Goal: Task Accomplishment & Management: Manage account settings

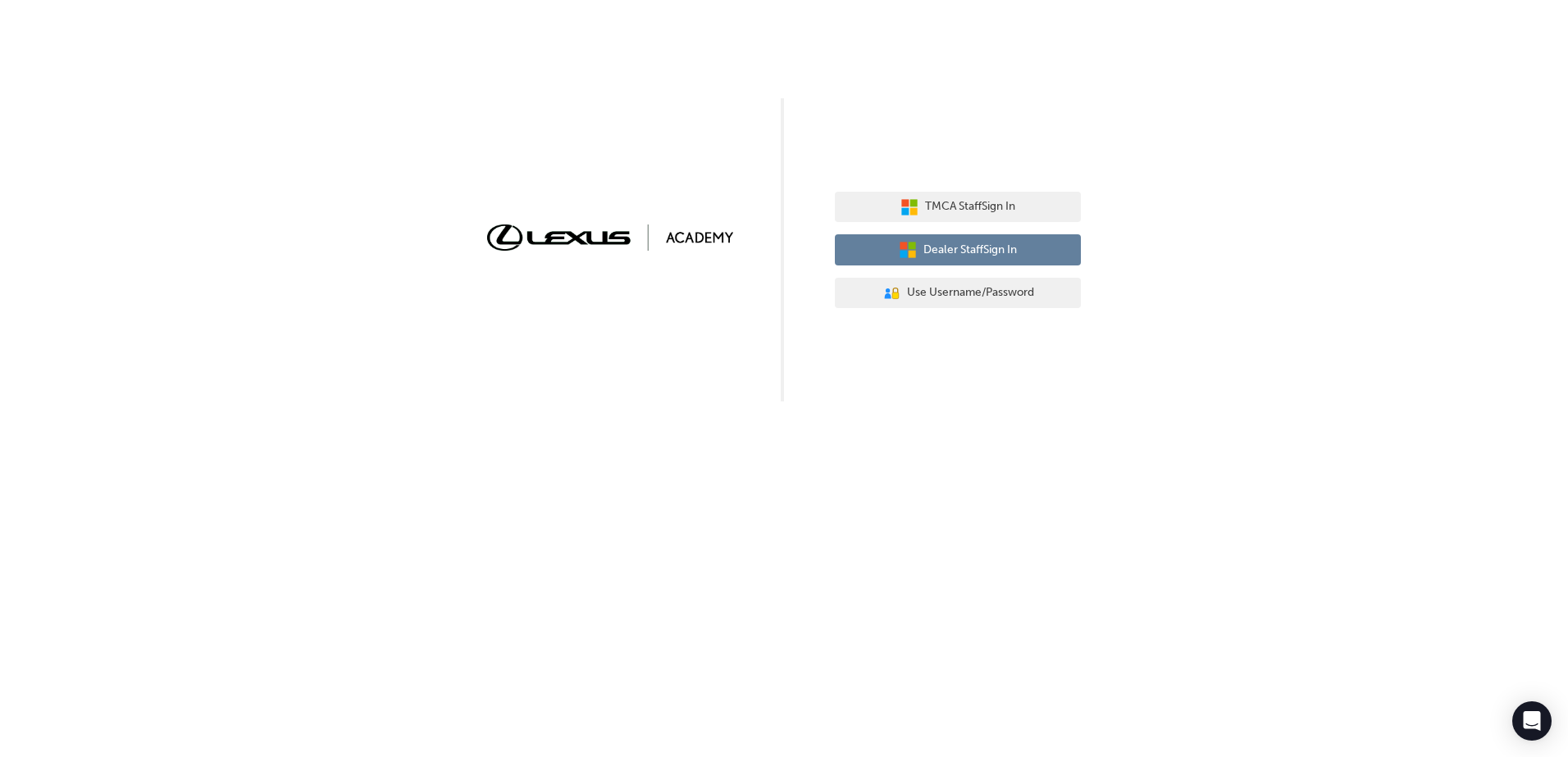
click at [957, 249] on span "Dealer Staff Sign In" at bounding box center [970, 250] width 94 height 19
click at [1019, 263] on button "Dealer Staff Sign In" at bounding box center [957, 249] width 246 height 32
click at [935, 250] on span "Dealer Staff Sign In" at bounding box center [970, 250] width 94 height 19
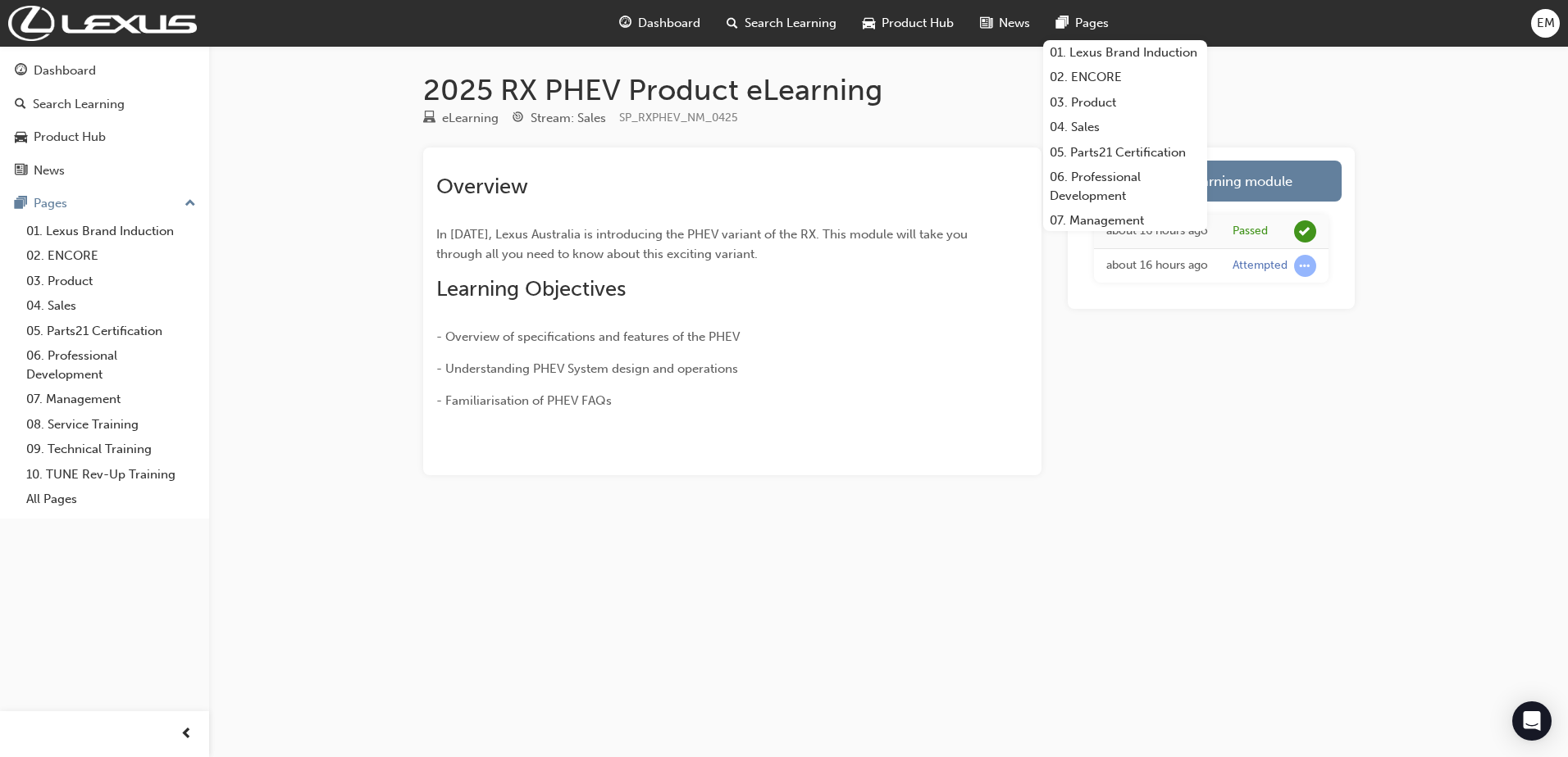
click at [1544, 22] on span "EM" at bounding box center [1545, 24] width 18 height 19
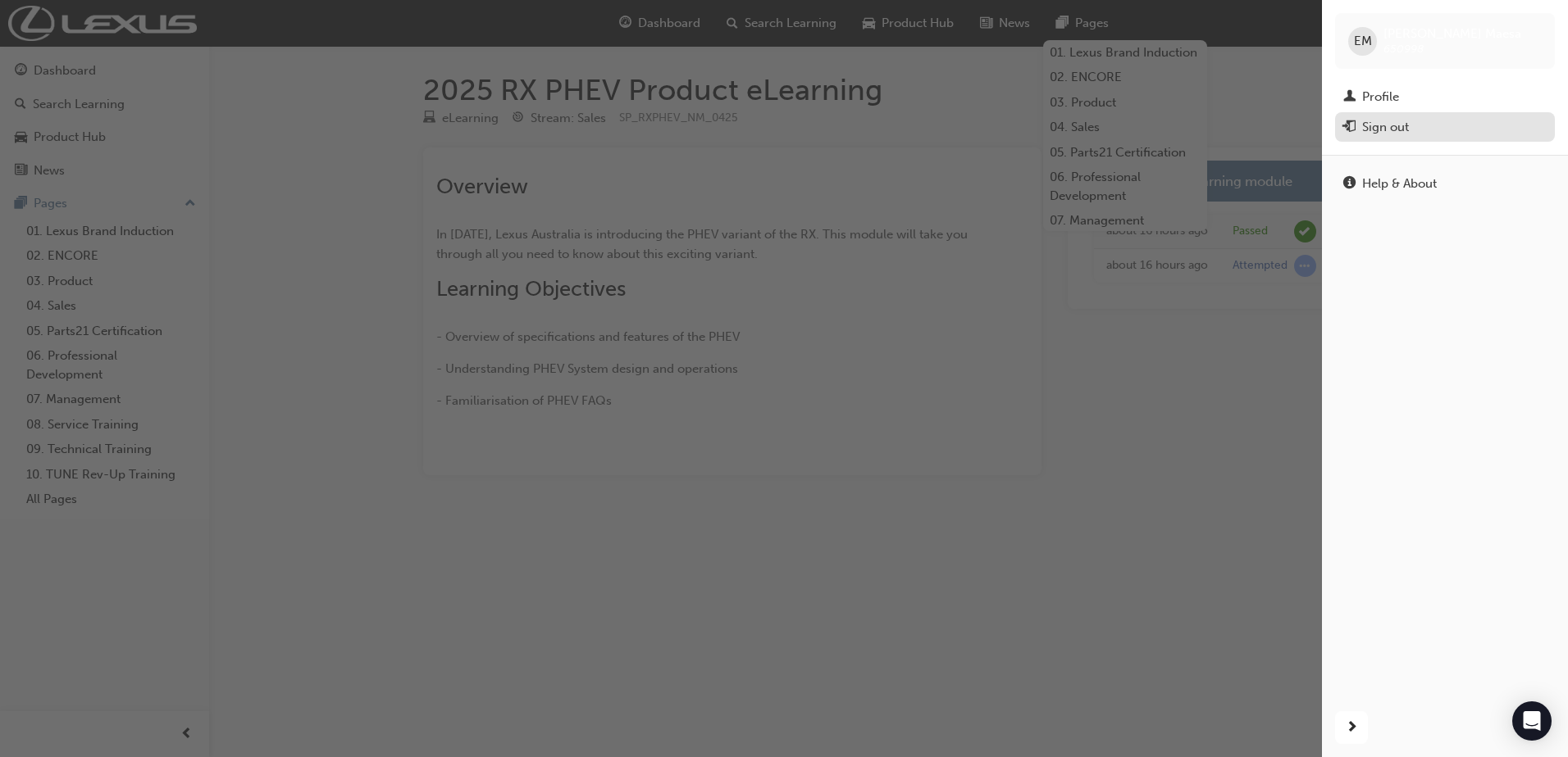
click at [1384, 119] on div "Sign out" at bounding box center [1384, 127] width 47 height 19
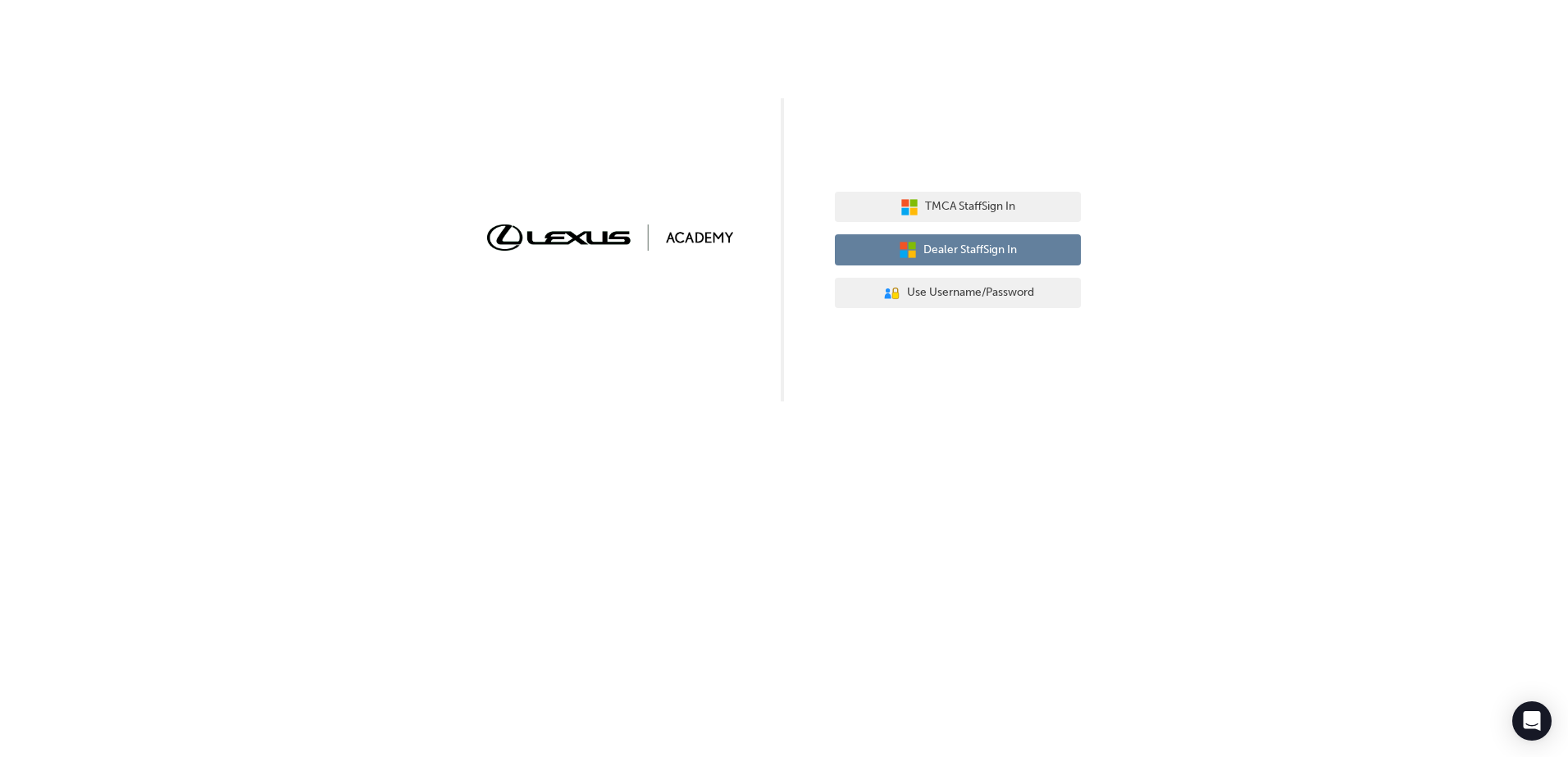
click at [968, 241] on span "Dealer Staff Sign In" at bounding box center [970, 250] width 94 height 19
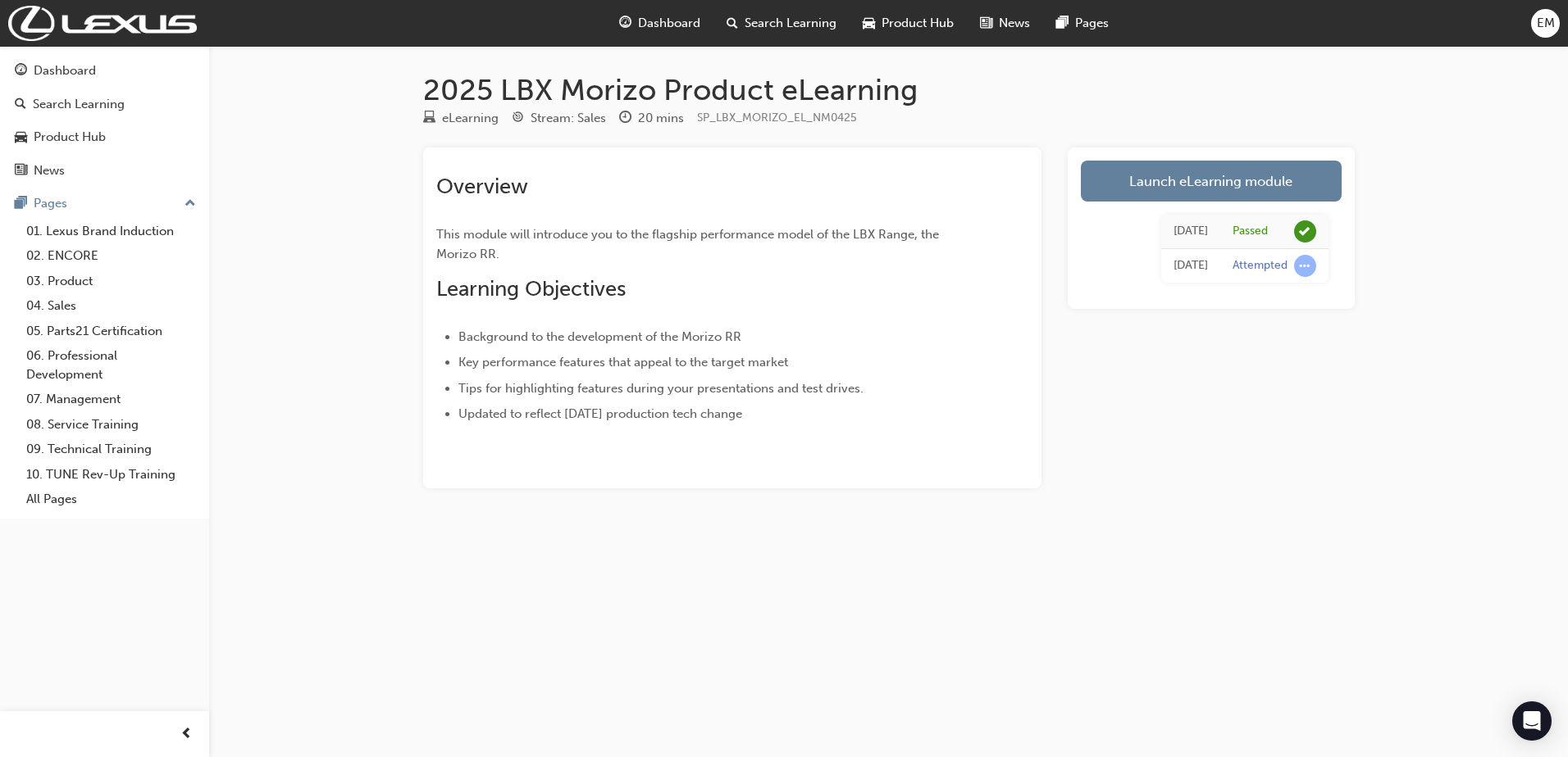
click at [1553, 31] on span "EM" at bounding box center [1545, 24] width 18 height 19
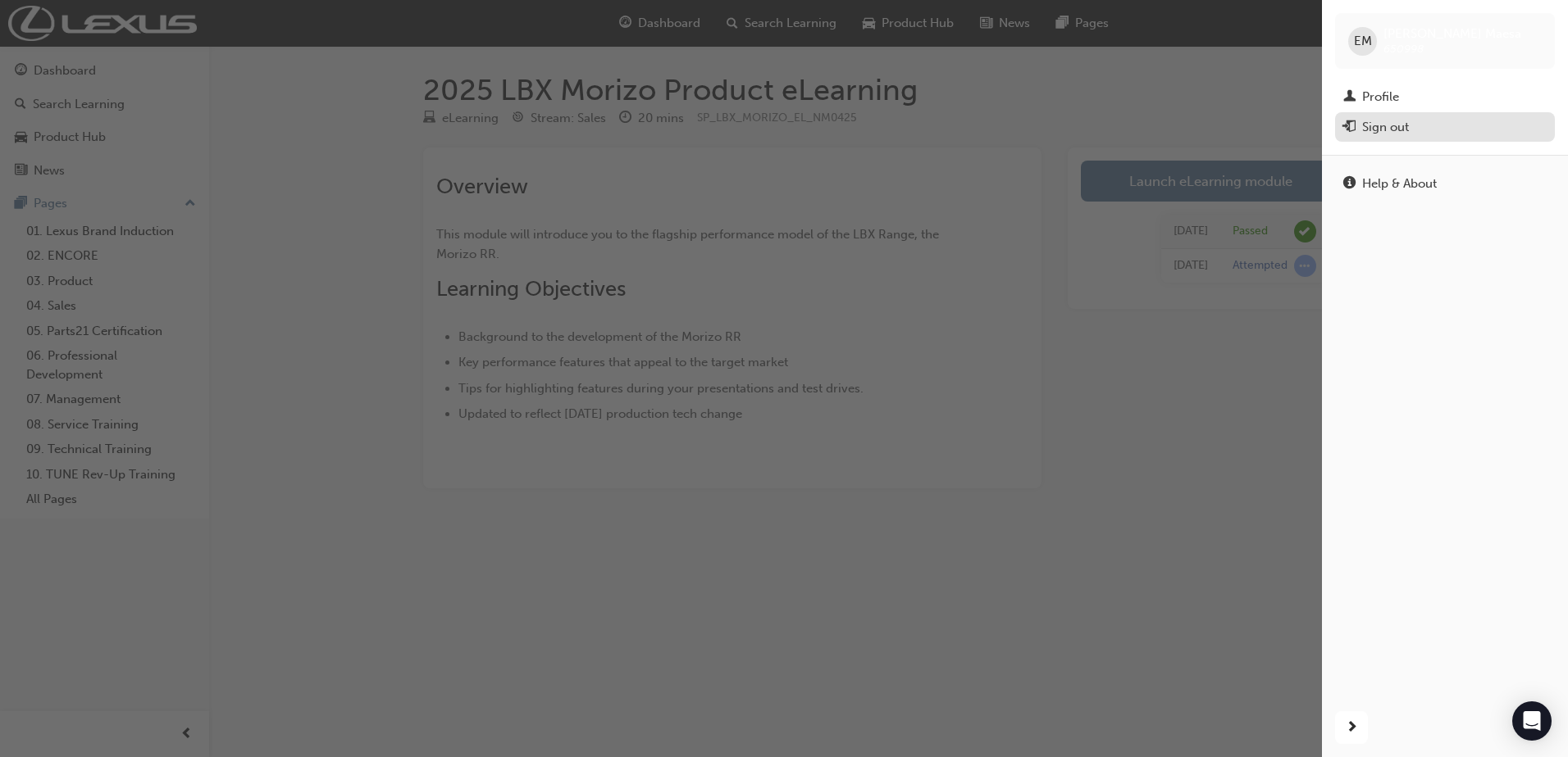
click at [1416, 131] on div "Sign out" at bounding box center [1445, 127] width 204 height 20
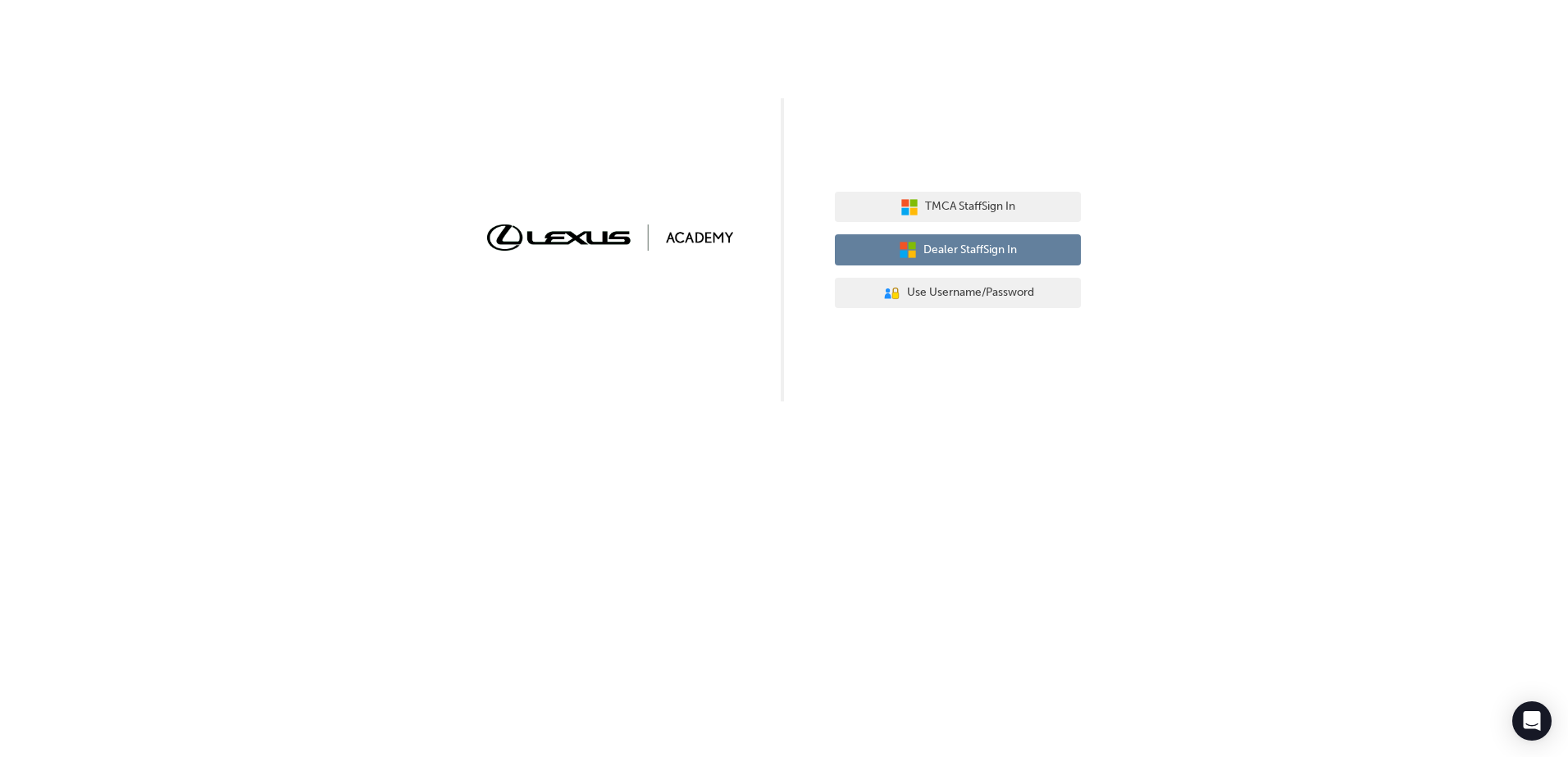
click at [951, 253] on span "Dealer Staff Sign In" at bounding box center [970, 250] width 94 height 19
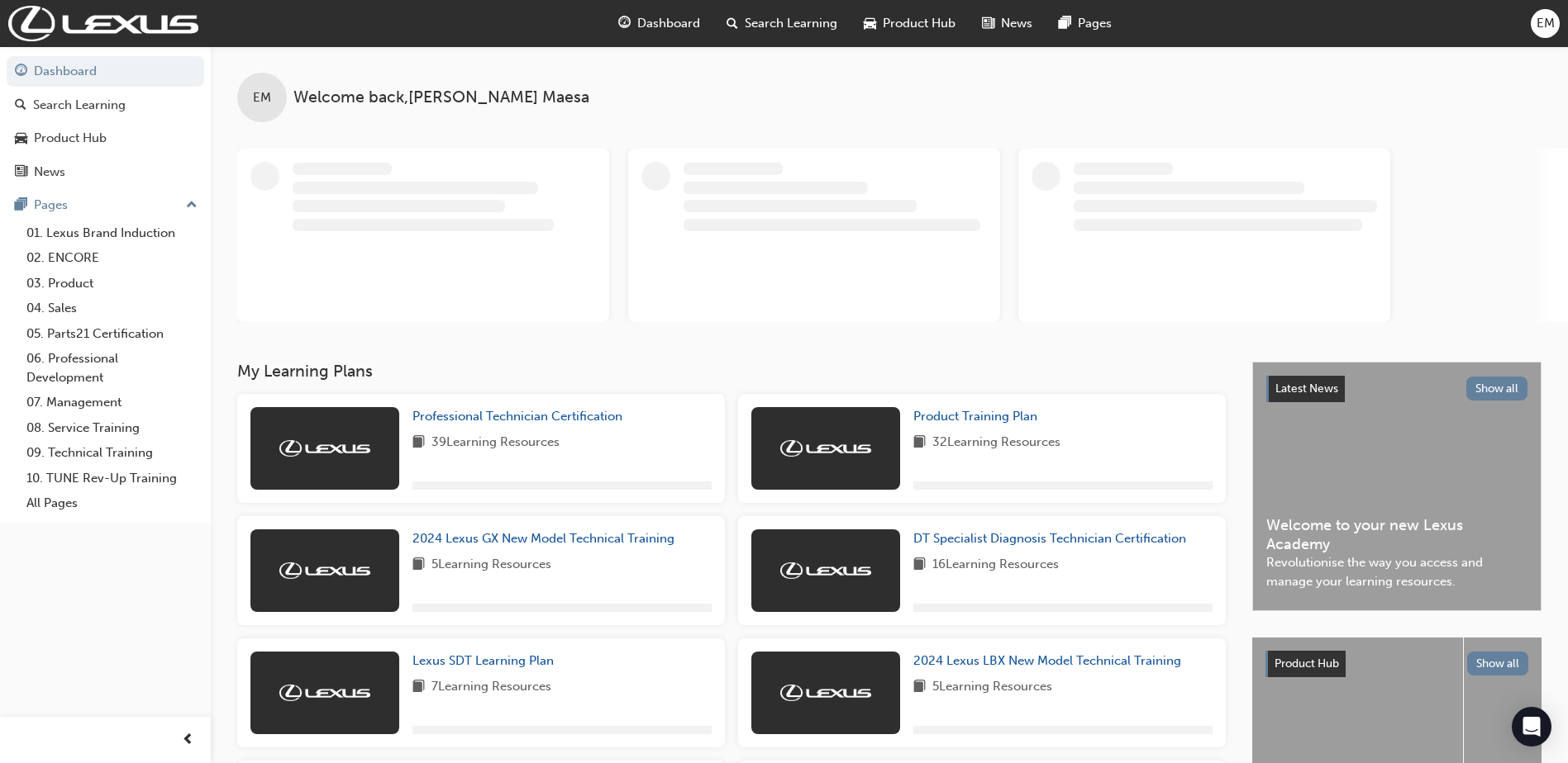
click at [1546, 21] on span "EM" at bounding box center [1545, 24] width 18 height 19
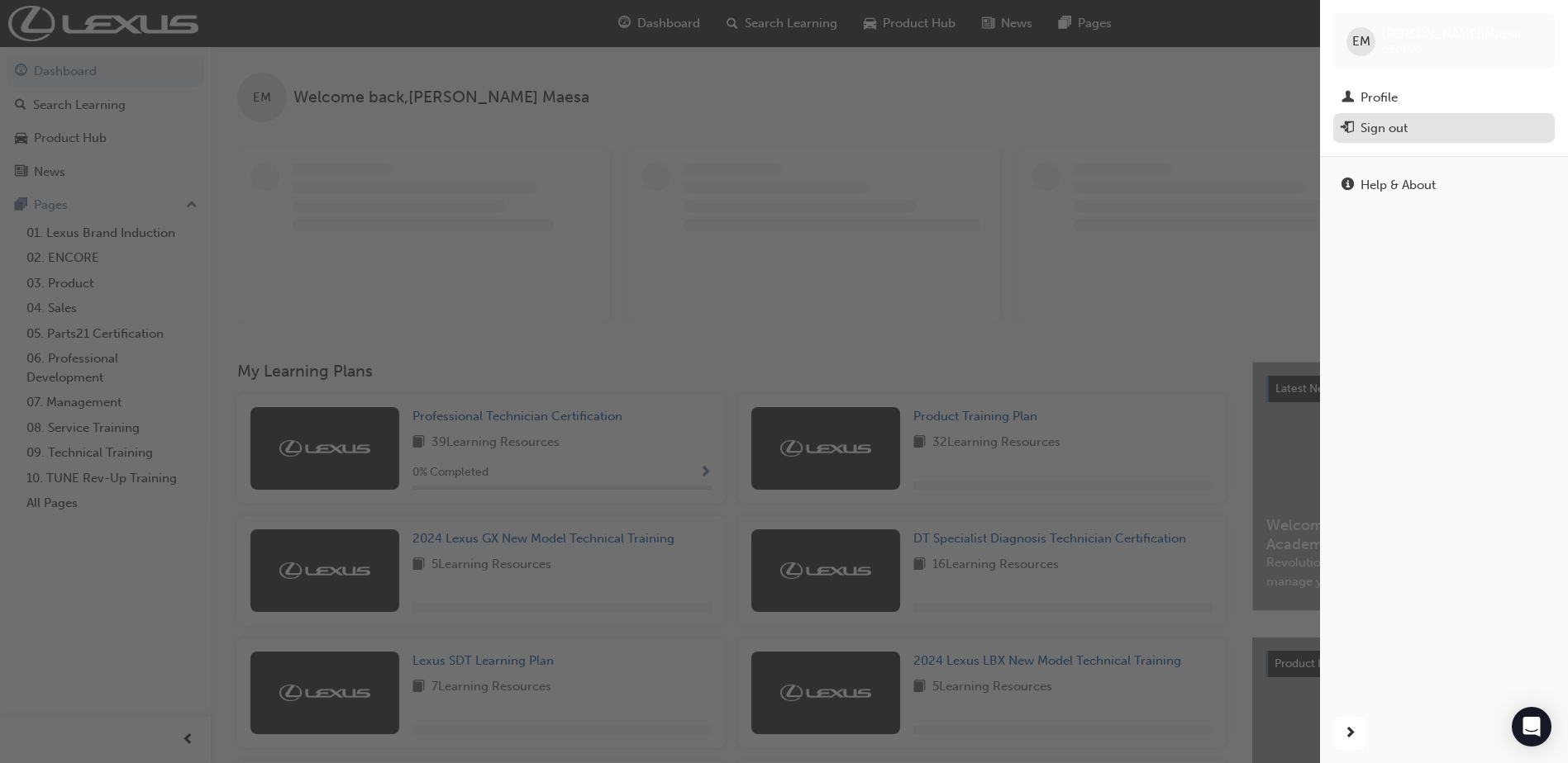
click at [1384, 133] on div "Sign out" at bounding box center [1383, 128] width 47 height 19
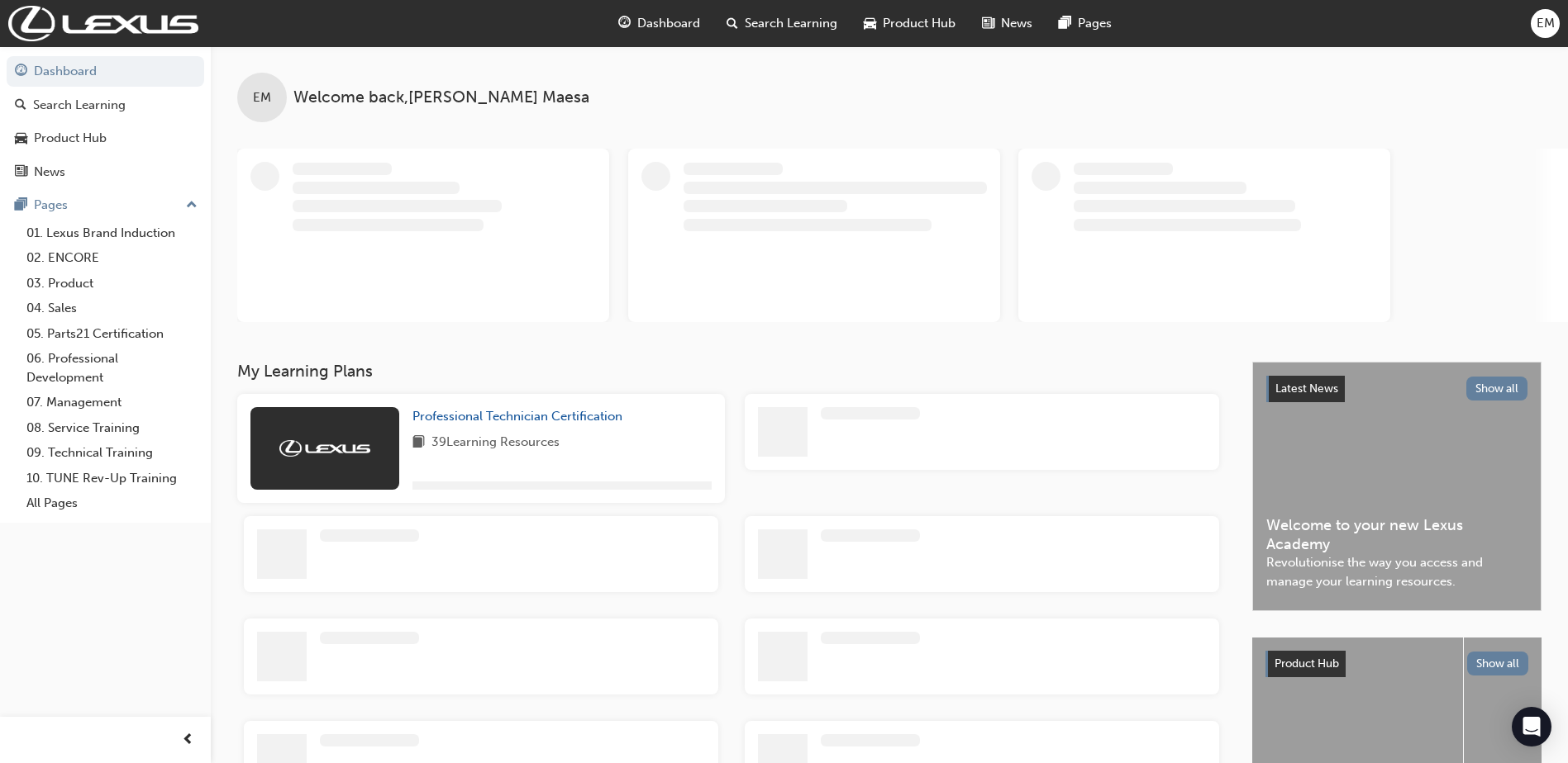
click at [1538, 16] on span "EM" at bounding box center [1545, 24] width 18 height 19
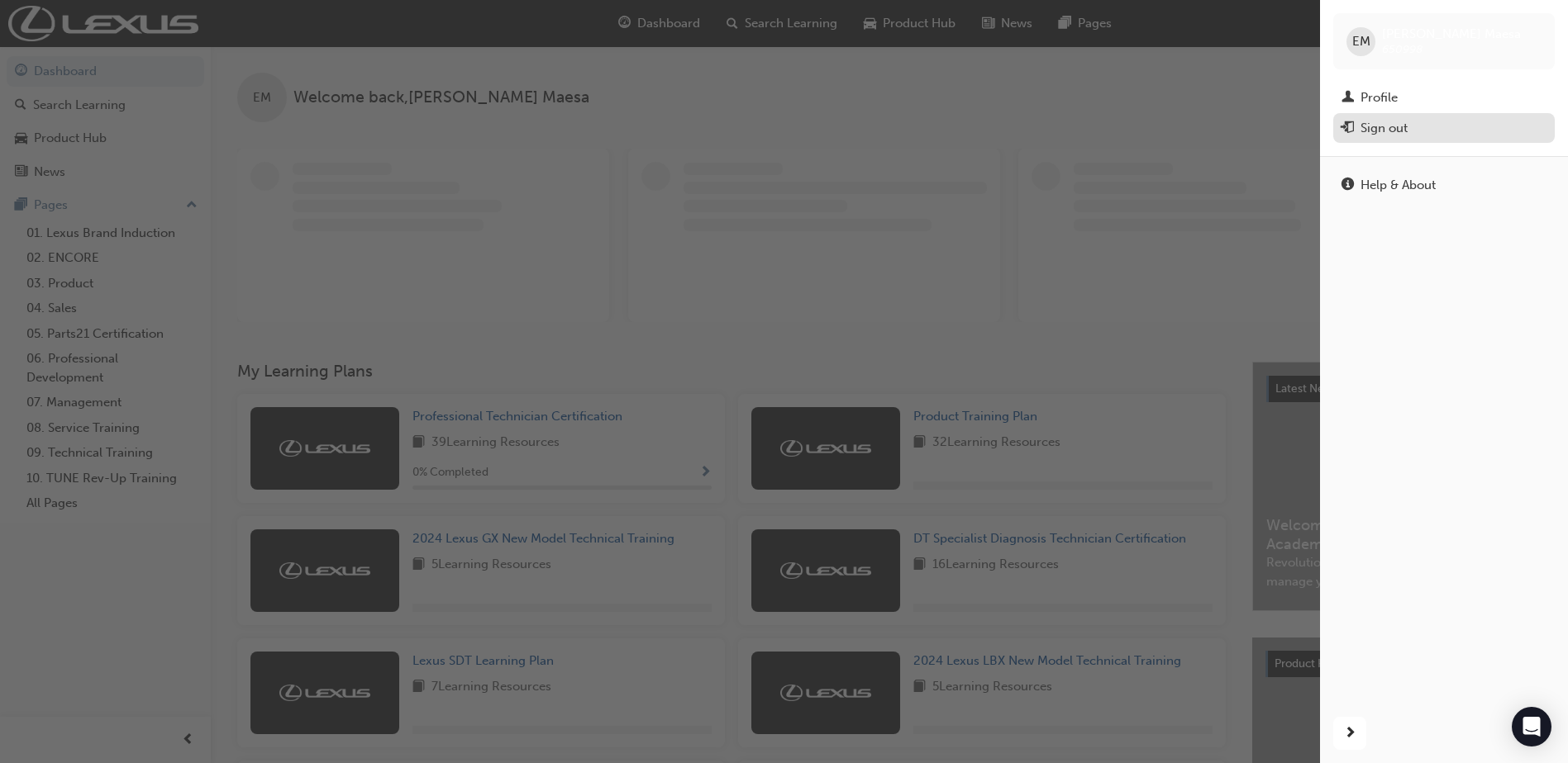
click at [1390, 127] on div "Sign out" at bounding box center [1383, 128] width 47 height 19
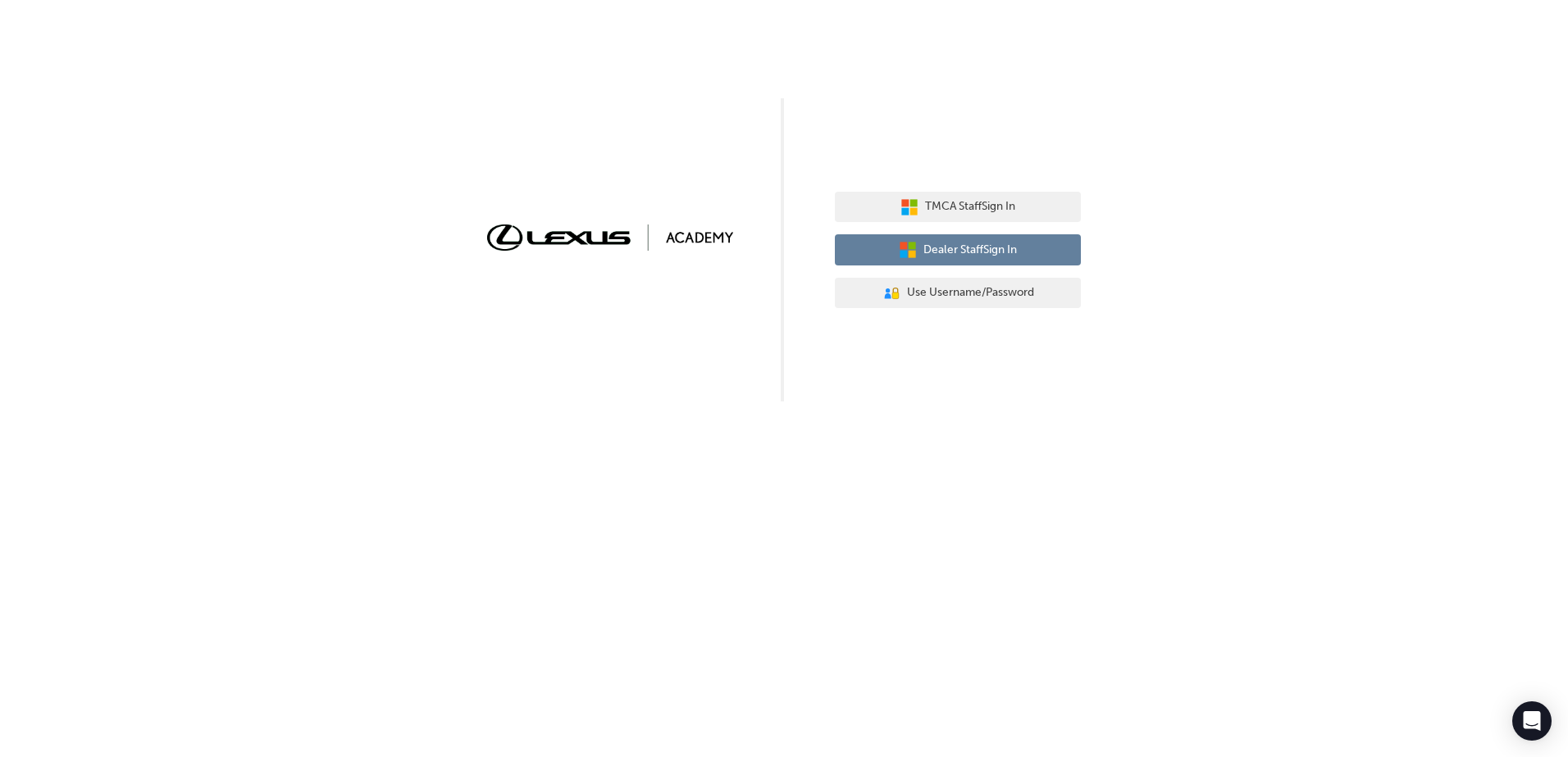
click at [1022, 252] on button "Dealer Staff Sign In" at bounding box center [957, 249] width 246 height 32
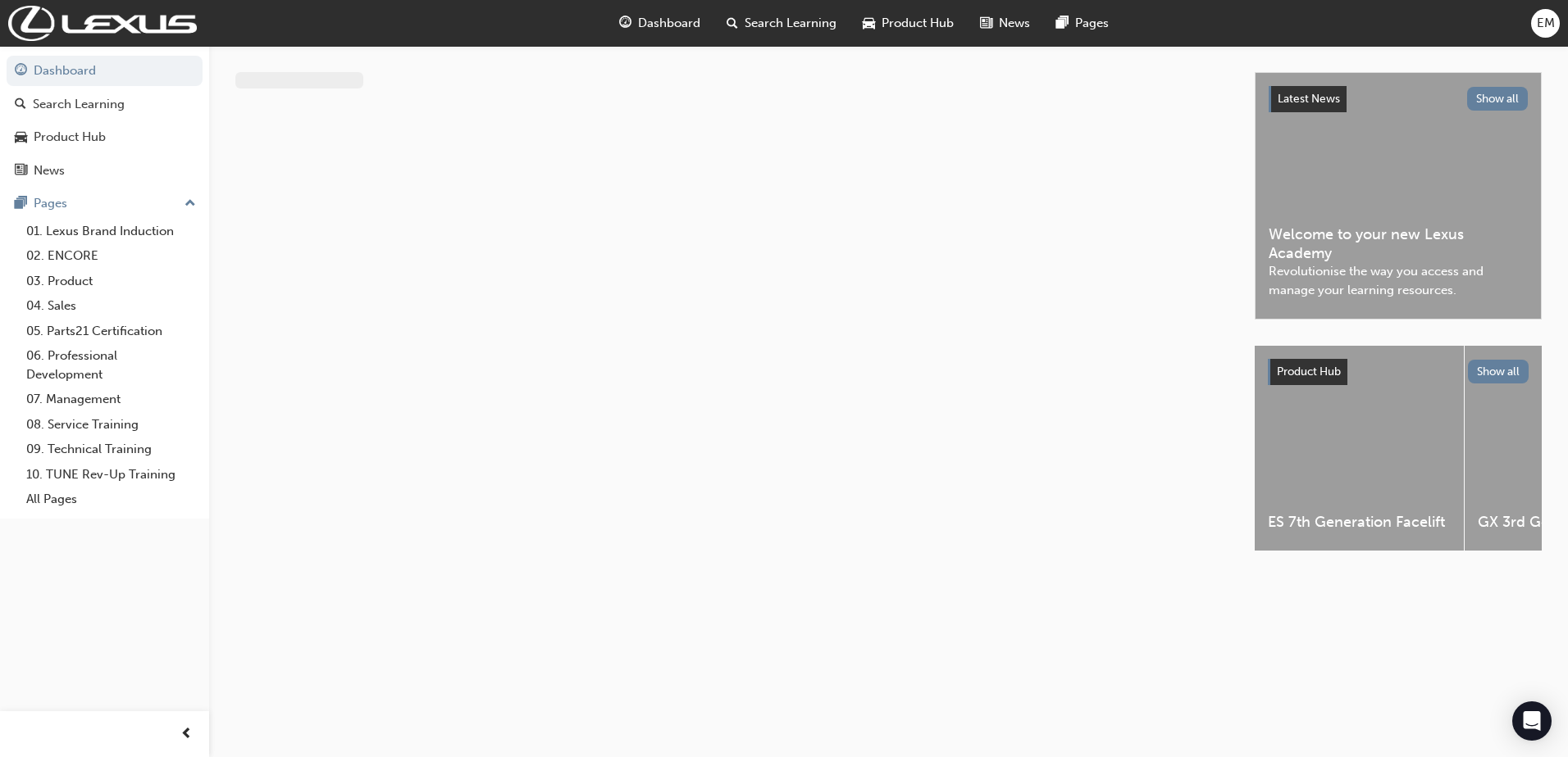
click at [1537, 26] on span "EM" at bounding box center [1545, 24] width 18 height 19
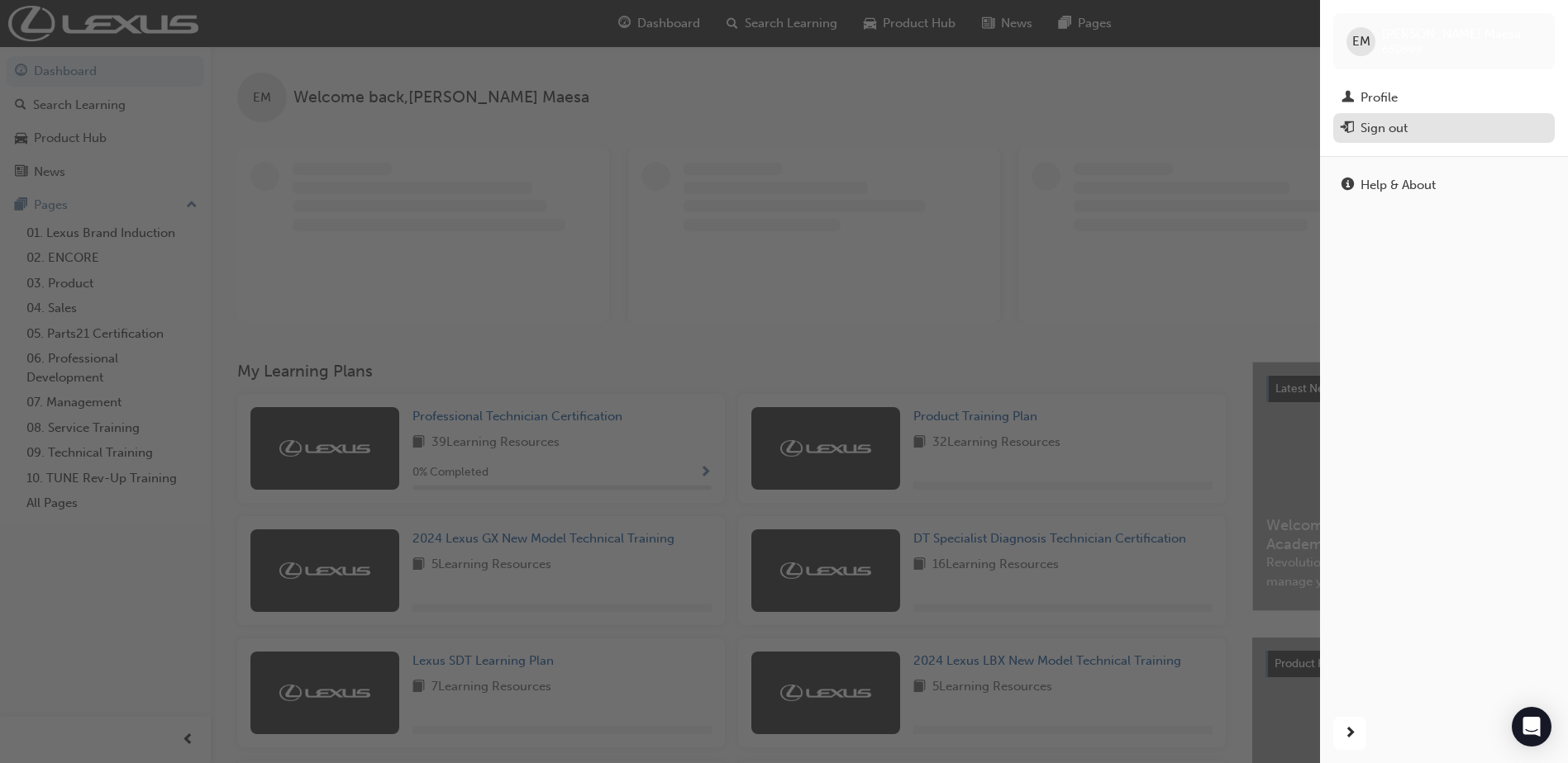
click at [1382, 130] on div "Sign out" at bounding box center [1383, 128] width 47 height 19
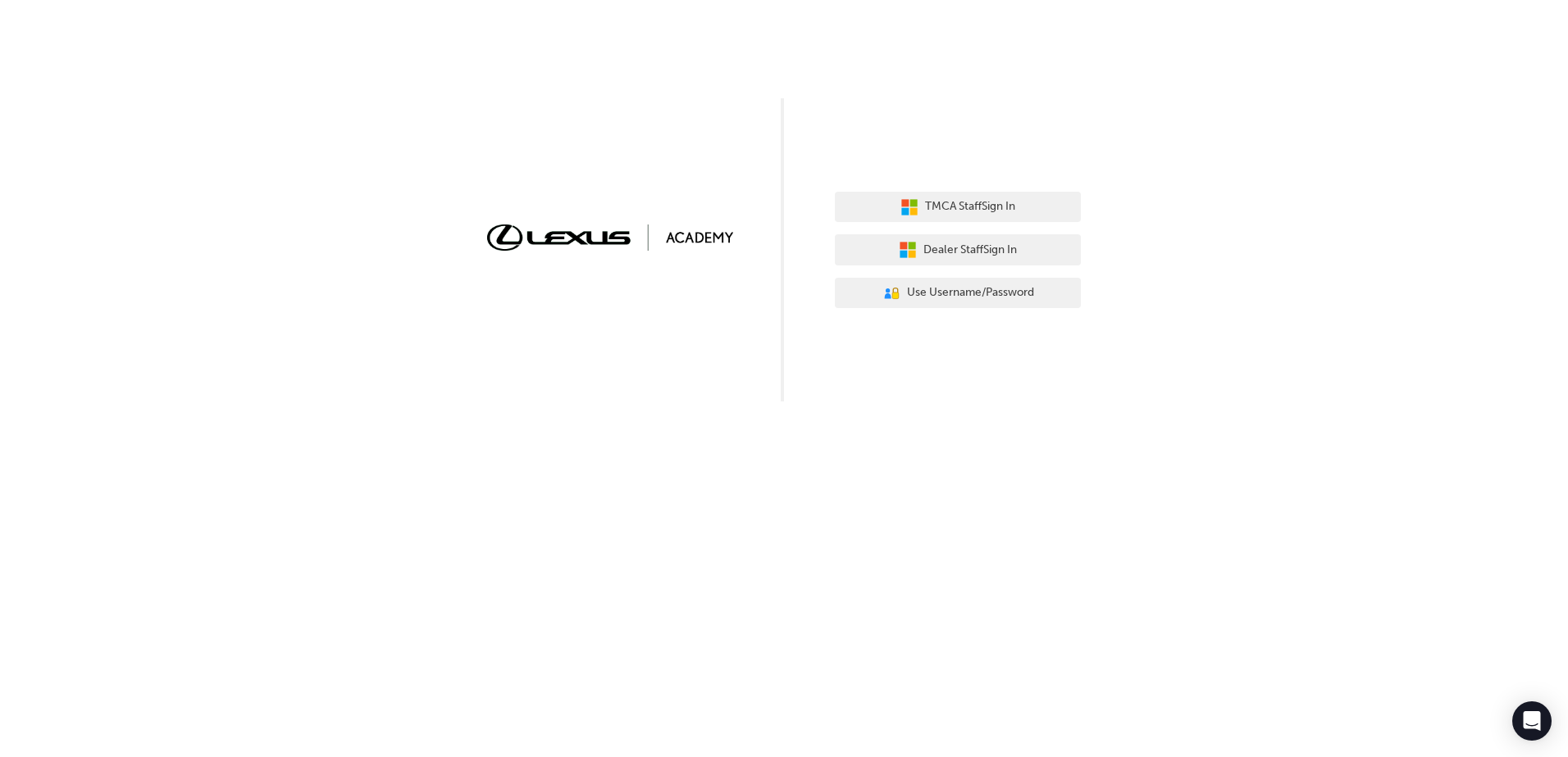
click at [935, 227] on div "TMCA Staff Sign In Dealer Staff Sign In User Authentication Icon - Blue Person,…" at bounding box center [957, 250] width 246 height 141
click at [935, 216] on span "TMCA Staff Sign In" at bounding box center [969, 207] width 90 height 19
click at [925, 247] on span "Dealer Staff Sign In" at bounding box center [970, 250] width 94 height 19
